Goal: Information Seeking & Learning: Learn about a topic

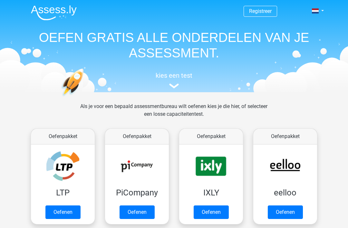
click at [177, 84] on img at bounding box center [174, 85] width 10 height 5
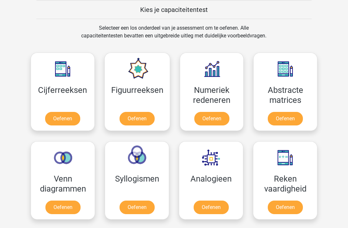
click at [63, 119] on link "Oefenen" at bounding box center [62, 119] width 35 height 14
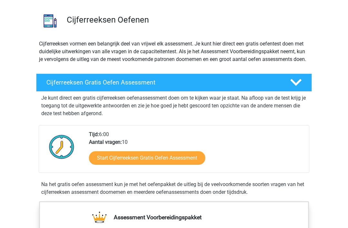
scroll to position [41, 0]
click at [105, 165] on link "Start Cijferreeksen Gratis Oefen Assessment" at bounding box center [147, 158] width 116 height 14
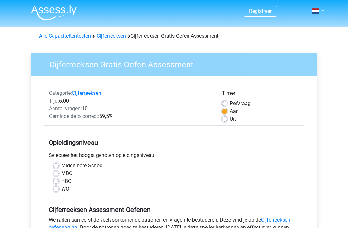
click at [61, 180] on label "HBO" at bounding box center [66, 181] width 10 height 8
click at [54, 180] on input "HBO" at bounding box center [55, 180] width 5 height 6
radio input "true"
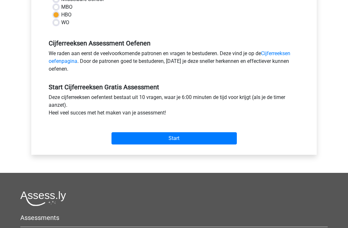
scroll to position [150, 0]
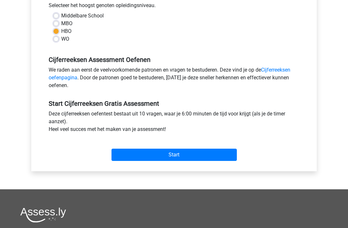
click at [147, 157] on input "Start" at bounding box center [173, 154] width 125 height 12
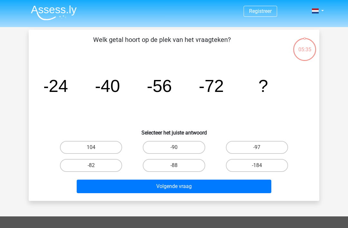
click at [170, 166] on label "-88" at bounding box center [174, 165] width 62 height 13
click at [174, 166] on input "-88" at bounding box center [176, 167] width 4 height 4
radio input "true"
click at [167, 189] on button "Volgende vraag" at bounding box center [174, 186] width 195 height 14
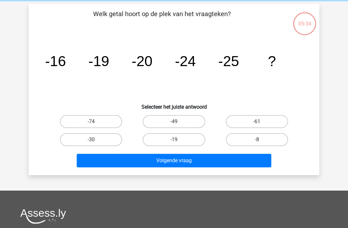
scroll to position [30, 0]
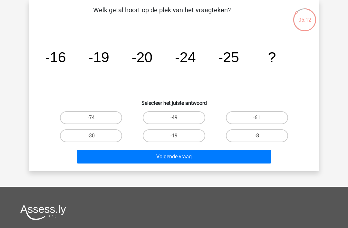
click at [85, 134] on label "-30" at bounding box center [91, 135] width 62 height 13
click at [91, 136] on input "-30" at bounding box center [93, 138] width 4 height 4
radio input "true"
click at [168, 162] on button "Volgende vraag" at bounding box center [174, 157] width 195 height 14
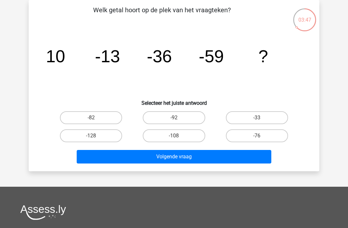
click at [82, 114] on label "-82" at bounding box center [91, 117] width 62 height 13
click at [91, 118] on input "-82" at bounding box center [93, 120] width 4 height 4
radio input "true"
click at [169, 158] on button "Volgende vraag" at bounding box center [174, 157] width 195 height 14
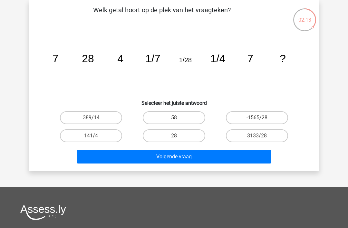
click at [172, 157] on button "Volgende vraag" at bounding box center [174, 157] width 195 height 14
click at [172, 159] on button "Volgende vraag" at bounding box center [174, 157] width 195 height 14
click at [80, 132] on label "141/4" at bounding box center [91, 135] width 62 height 13
click at [91, 136] on input "141/4" at bounding box center [93, 138] width 4 height 4
radio input "true"
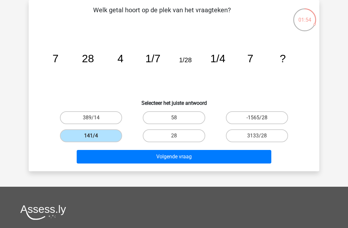
click at [154, 156] on button "Volgende vraag" at bounding box center [174, 157] width 195 height 14
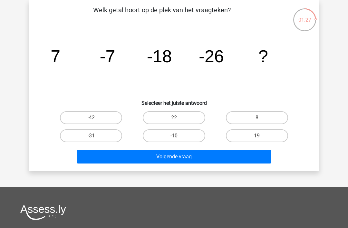
click at [255, 137] on label "19" at bounding box center [257, 135] width 62 height 13
click at [257, 137] on input "19" at bounding box center [259, 138] width 4 height 4
radio input "true"
click at [173, 160] on button "Volgende vraag" at bounding box center [174, 157] width 195 height 14
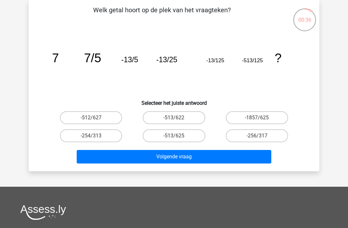
click at [87, 117] on label "-512/627" at bounding box center [91, 117] width 62 height 13
click at [91, 118] on input "-512/627" at bounding box center [93, 120] width 4 height 4
radio input "true"
click at [163, 162] on button "Volgende vraag" at bounding box center [174, 157] width 195 height 14
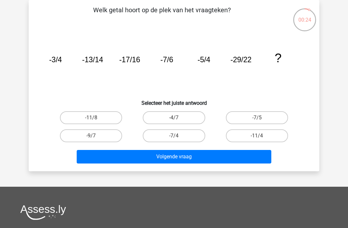
click at [166, 136] on label "-7/4" at bounding box center [174, 135] width 62 height 13
click at [174, 136] on input "-7/4" at bounding box center [176, 138] width 4 height 4
radio input "true"
click at [164, 162] on button "Volgende vraag" at bounding box center [174, 157] width 195 height 14
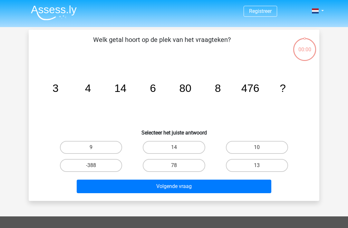
scroll to position [30, 0]
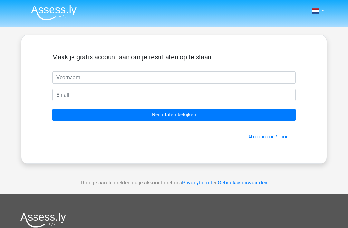
scroll to position [30, 0]
